Goal: Task Accomplishment & Management: Manage account settings

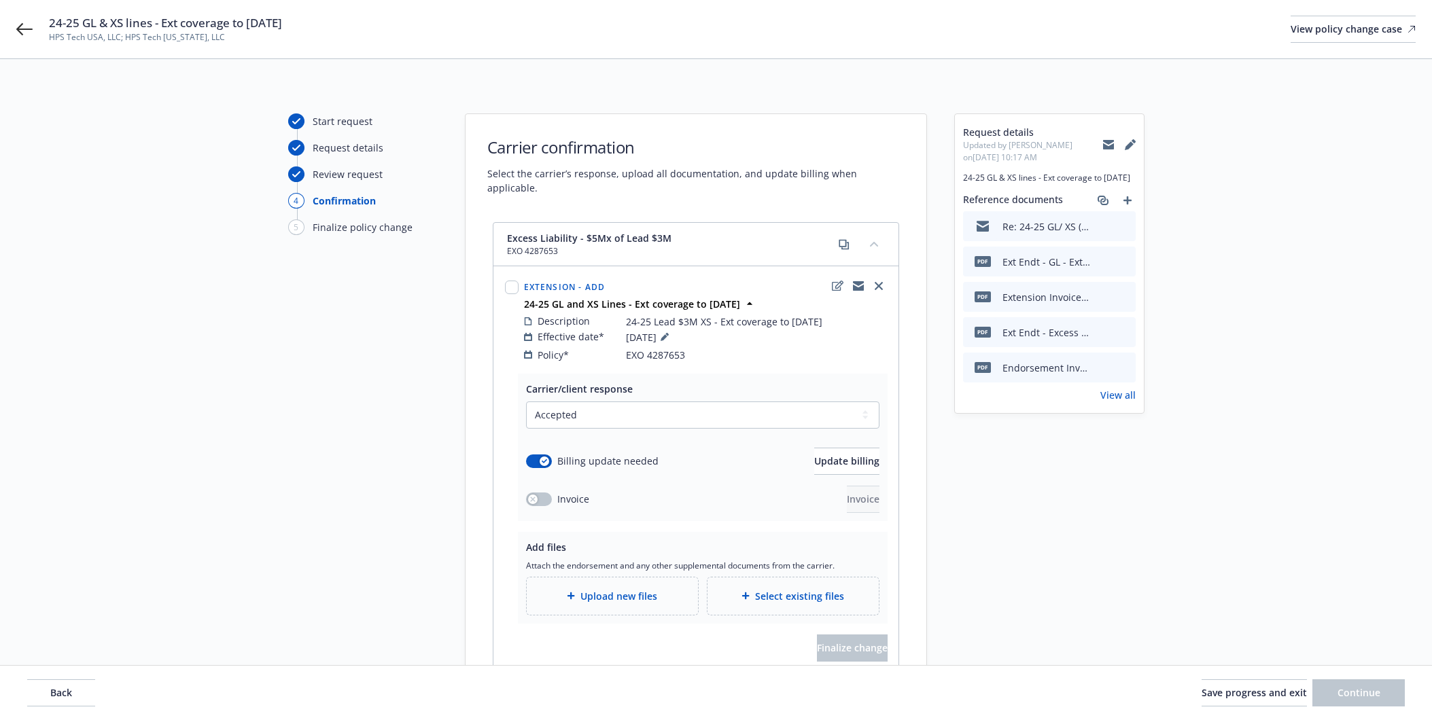
select select "ACCEPTED"
